Goal: Obtain resource: Download file/media

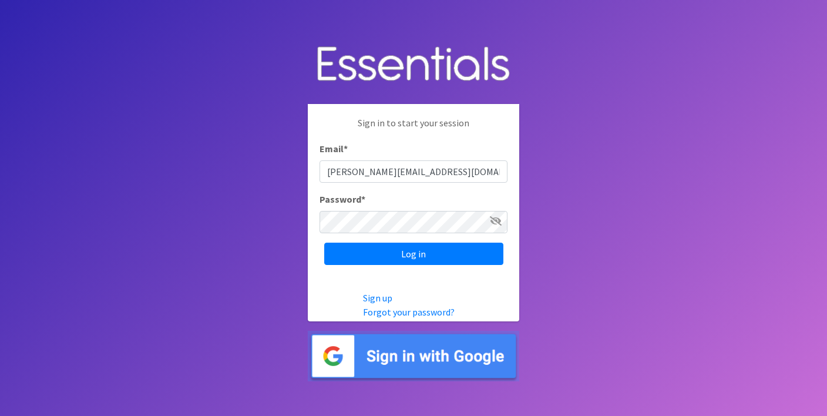
type input "janet@thediaperbank.org"
click at [324, 243] on input "Log in" at bounding box center [413, 254] width 179 height 22
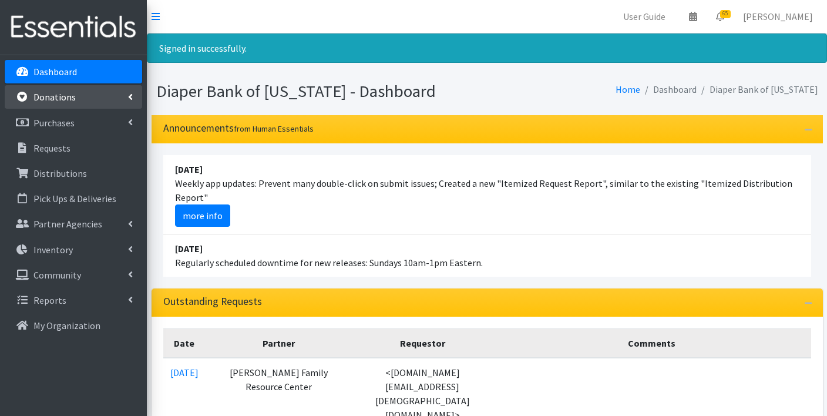
click at [60, 94] on p "Donations" at bounding box center [54, 97] width 42 height 12
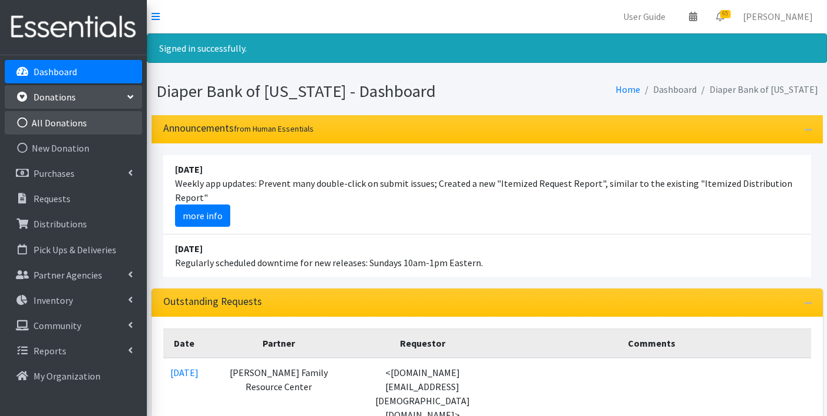
click at [65, 126] on link "All Donations" at bounding box center [73, 122] width 137 height 23
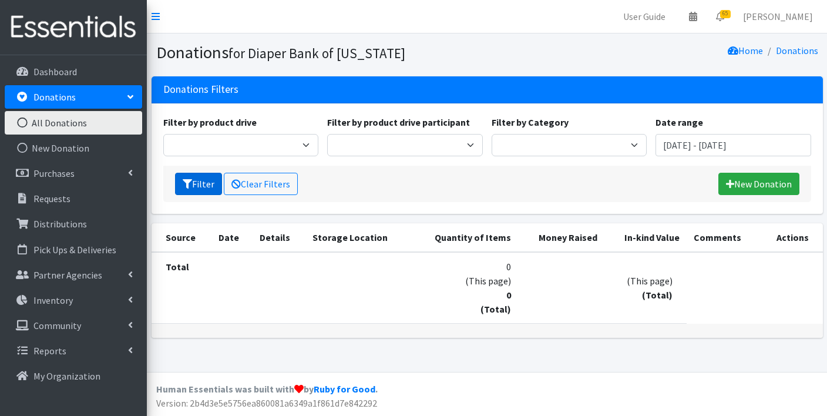
click at [184, 188] on button "Filter" at bounding box center [198, 184] width 47 height 22
click at [708, 144] on input "[DATE] - [DATE]" at bounding box center [733, 145] width 156 height 22
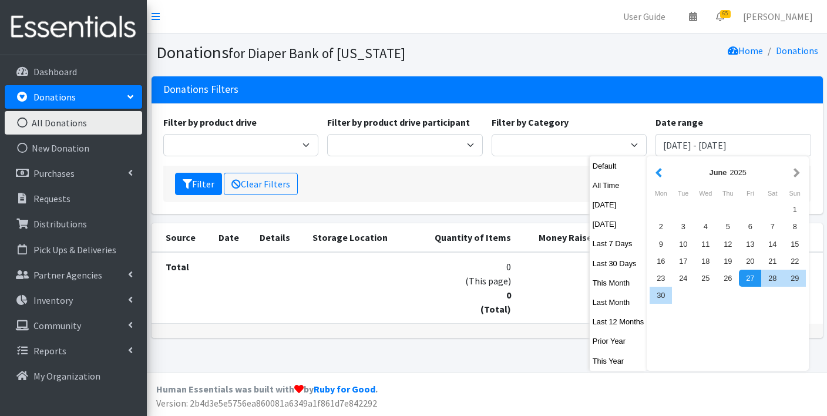
click at [658, 171] on button "button" at bounding box center [659, 172] width 12 height 15
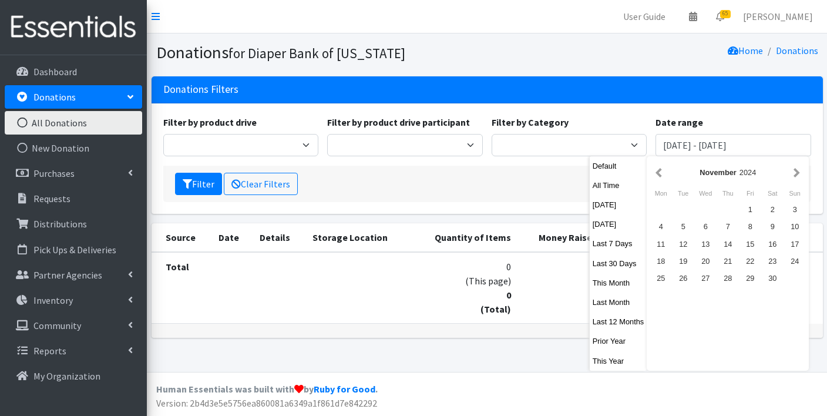
click at [658, 171] on button "button" at bounding box center [659, 172] width 12 height 15
click at [664, 207] on div "1" at bounding box center [661, 209] width 22 height 17
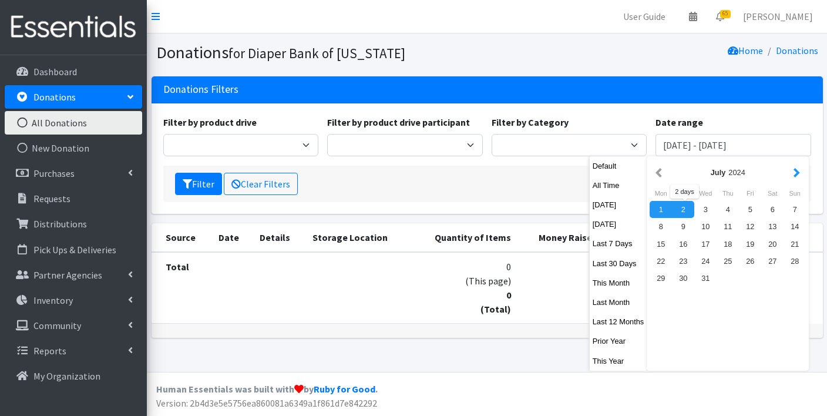
click at [793, 174] on button "button" at bounding box center [797, 172] width 12 height 15
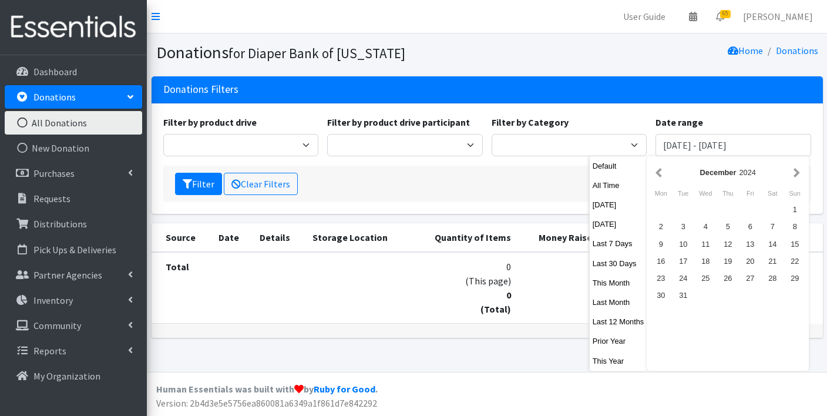
click at [793, 174] on button "button" at bounding box center [797, 172] width 12 height 15
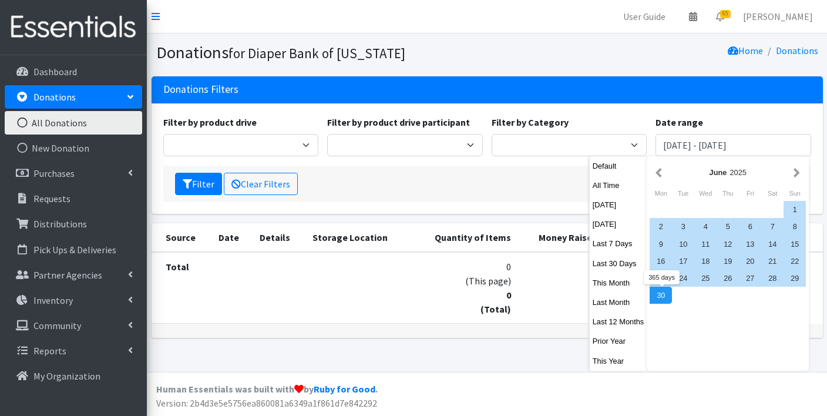
click at [662, 300] on div "30" at bounding box center [661, 295] width 22 height 17
type input "July 1, 2024 - June 30, 2025"
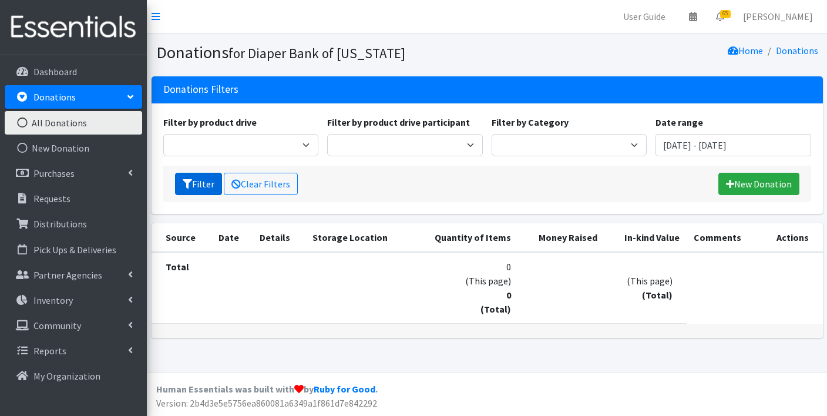
click at [194, 180] on button "Filter" at bounding box center [198, 184] width 47 height 22
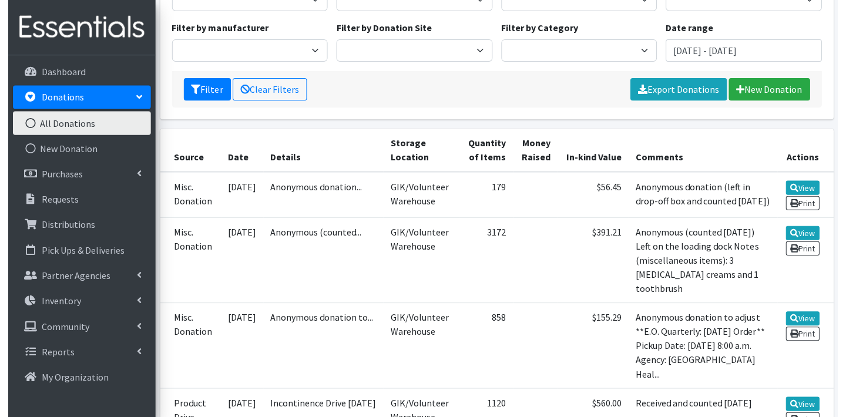
scroll to position [144, 0]
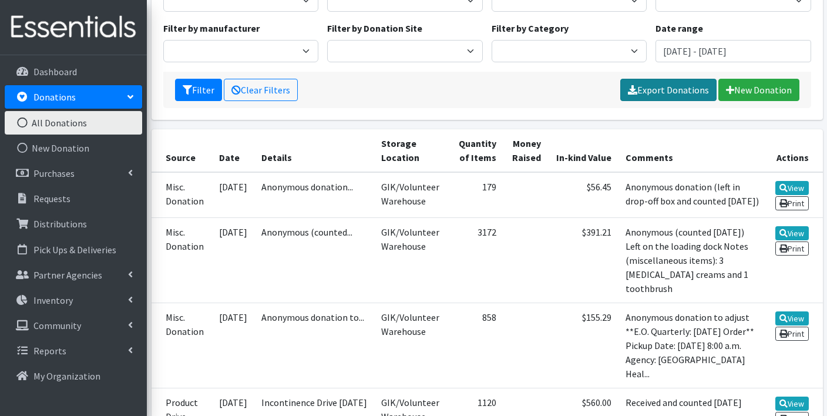
click at [655, 88] on link "Export Donations" at bounding box center [668, 90] width 96 height 22
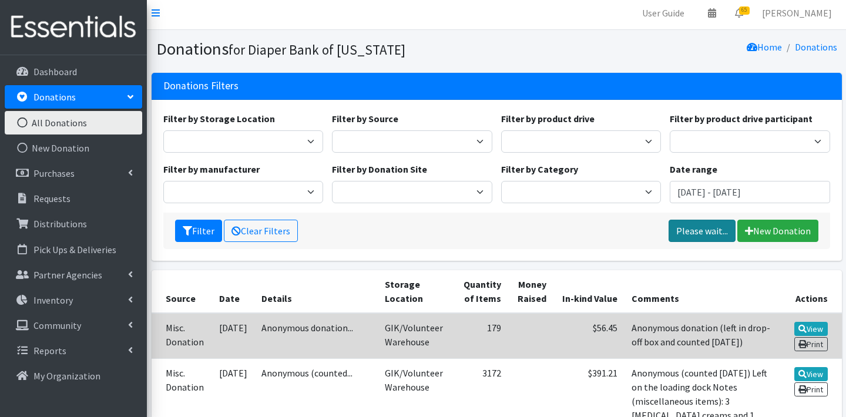
scroll to position [0, 0]
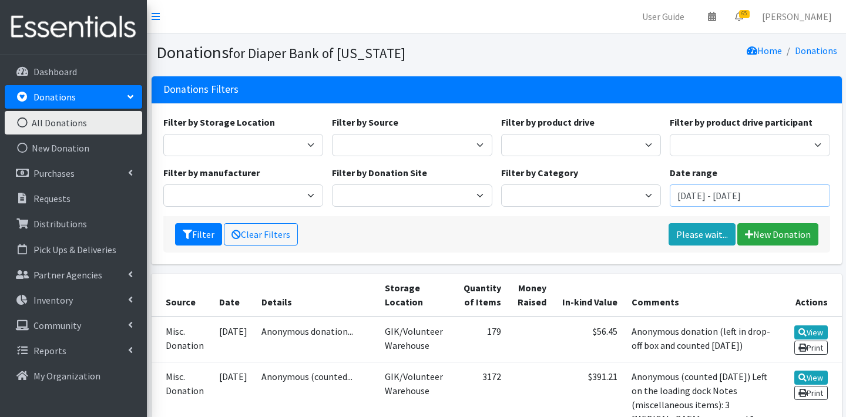
click at [703, 196] on input "July 1, 2024 - June 30, 2025" at bounding box center [750, 195] width 160 height 22
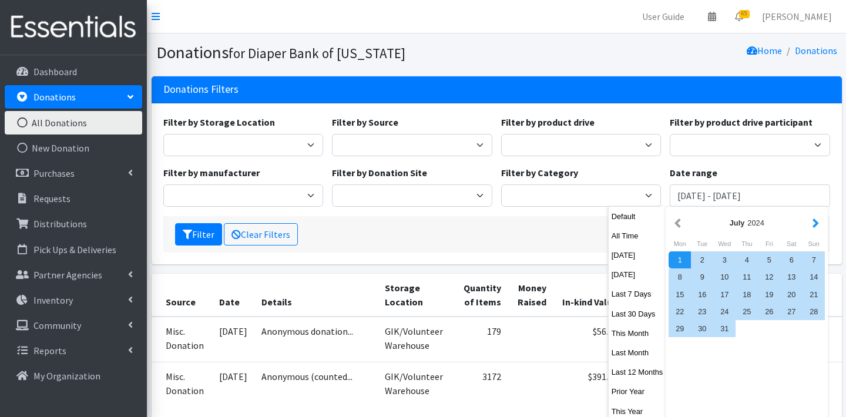
click at [817, 223] on button "button" at bounding box center [815, 223] width 12 height 15
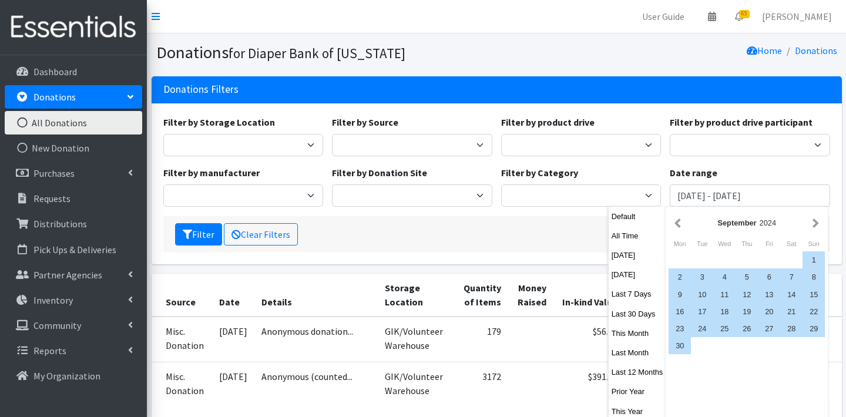
click at [817, 223] on button "button" at bounding box center [815, 223] width 12 height 15
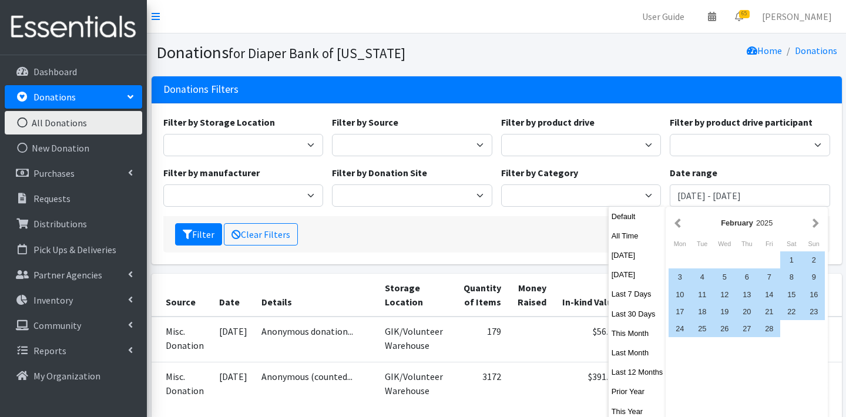
click at [817, 223] on button "button" at bounding box center [815, 223] width 12 height 15
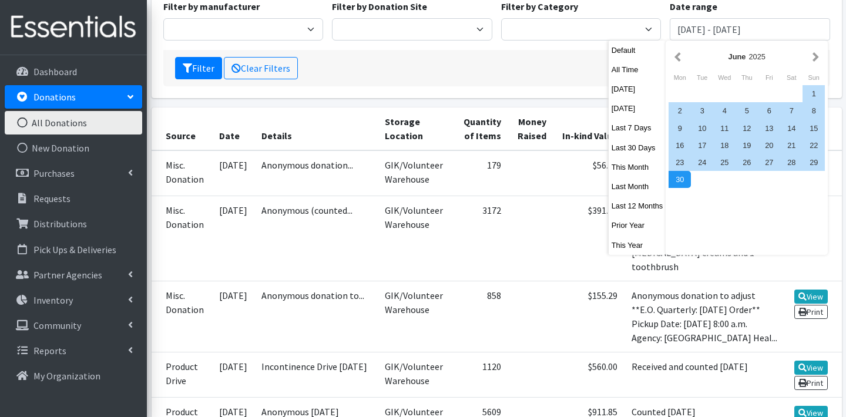
scroll to position [204, 0]
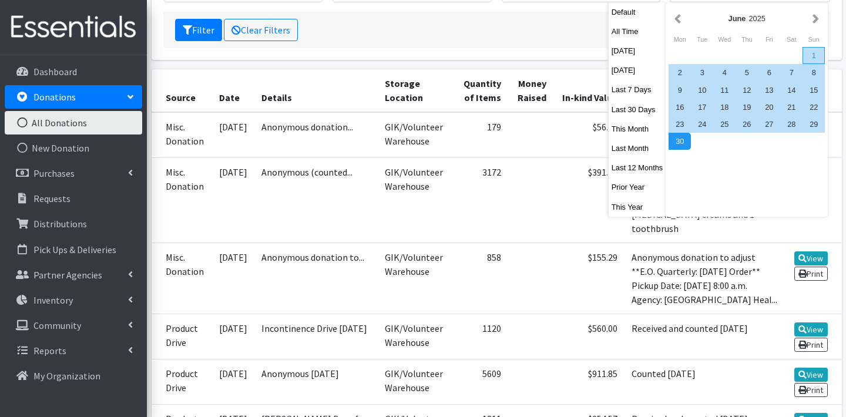
click at [812, 53] on div "1" at bounding box center [813, 55] width 22 height 17
click at [681, 143] on div "30" at bounding box center [679, 141] width 22 height 17
type input "[DATE] - [DATE]"
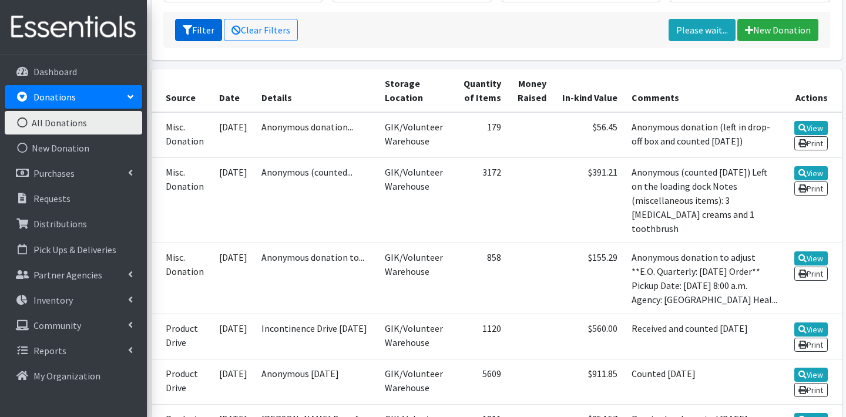
click at [194, 29] on button "Filter" at bounding box center [198, 30] width 47 height 22
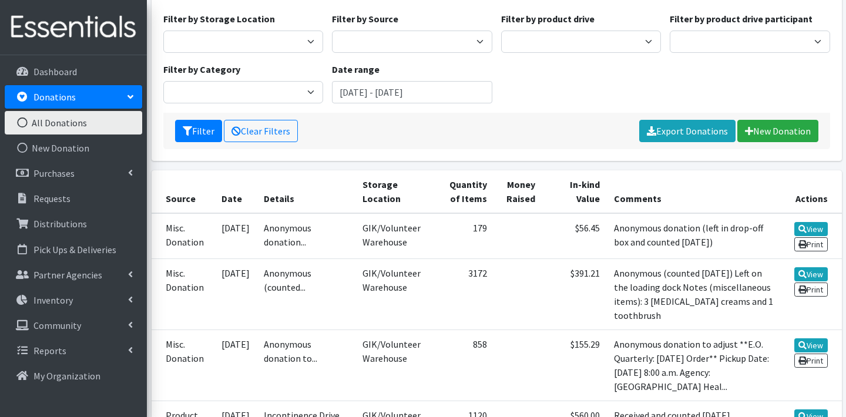
scroll to position [103, 0]
click at [692, 128] on link "Export Donations" at bounding box center [687, 131] width 96 height 22
